Goal: Task Accomplishment & Management: Use online tool/utility

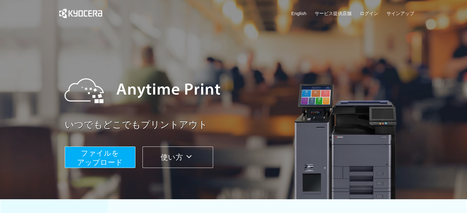
click at [107, 158] on span "ファイルを ​​アップロード" at bounding box center [100, 157] width 46 height 17
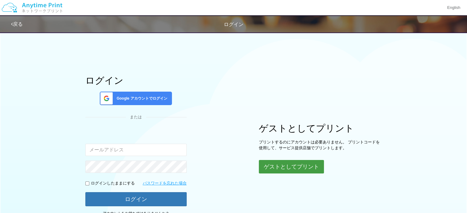
click at [287, 173] on button "ゲストとしてプリント" at bounding box center [291, 167] width 65 height 14
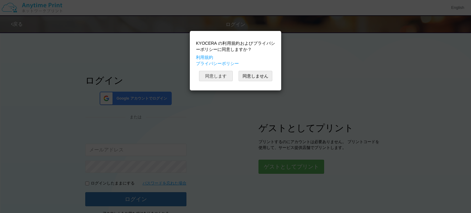
click at [221, 75] on button "同意します" at bounding box center [216, 76] width 34 height 10
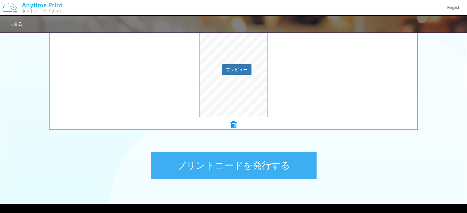
scroll to position [245, 0]
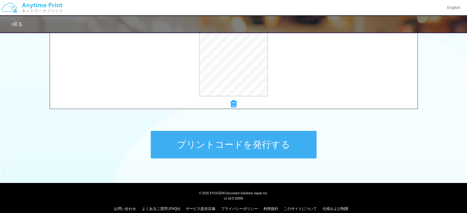
click at [253, 152] on button "プリントコードを発行する" at bounding box center [234, 145] width 166 height 28
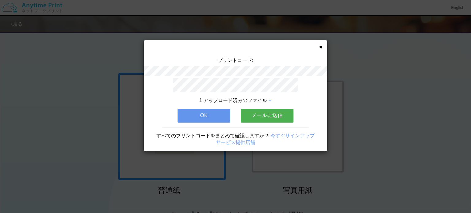
click at [265, 115] on button "メールに送信" at bounding box center [267, 116] width 53 height 14
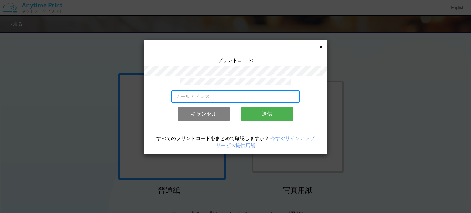
click at [249, 98] on input "email" at bounding box center [236, 97] width 129 height 12
drag, startPoint x: 222, startPoint y: 95, endPoint x: 119, endPoint y: 91, distance: 103.8
click at [125, 91] on div "プリントコード: s 有効なメールアドレスを入力してください。 このメールアドレスは、すでに別のアカウントと関連付けられています。 キャンセル 送信 すべての…" at bounding box center [235, 106] width 471 height 213
paste input ".[EMAIL_ADDRESS][DOMAIN_NAME]"
type input "[EMAIL_ADDRESS][DOMAIN_NAME]"
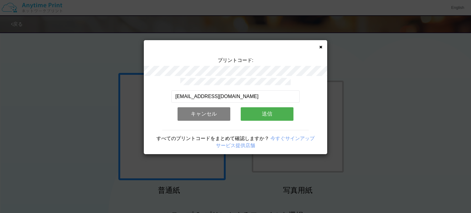
click at [266, 110] on button "送信" at bounding box center [267, 114] width 53 height 14
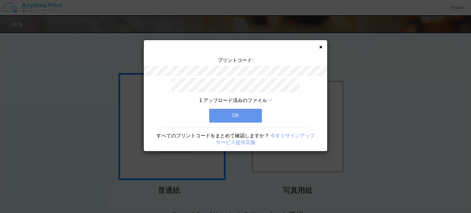
click at [252, 114] on button "OK" at bounding box center [235, 116] width 53 height 14
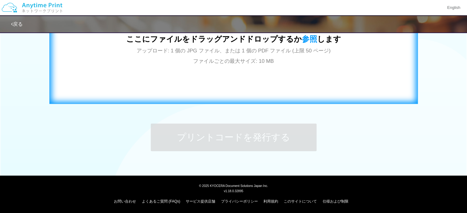
scroll to position [253, 0]
